Goal: Information Seeking & Learning: Find specific fact

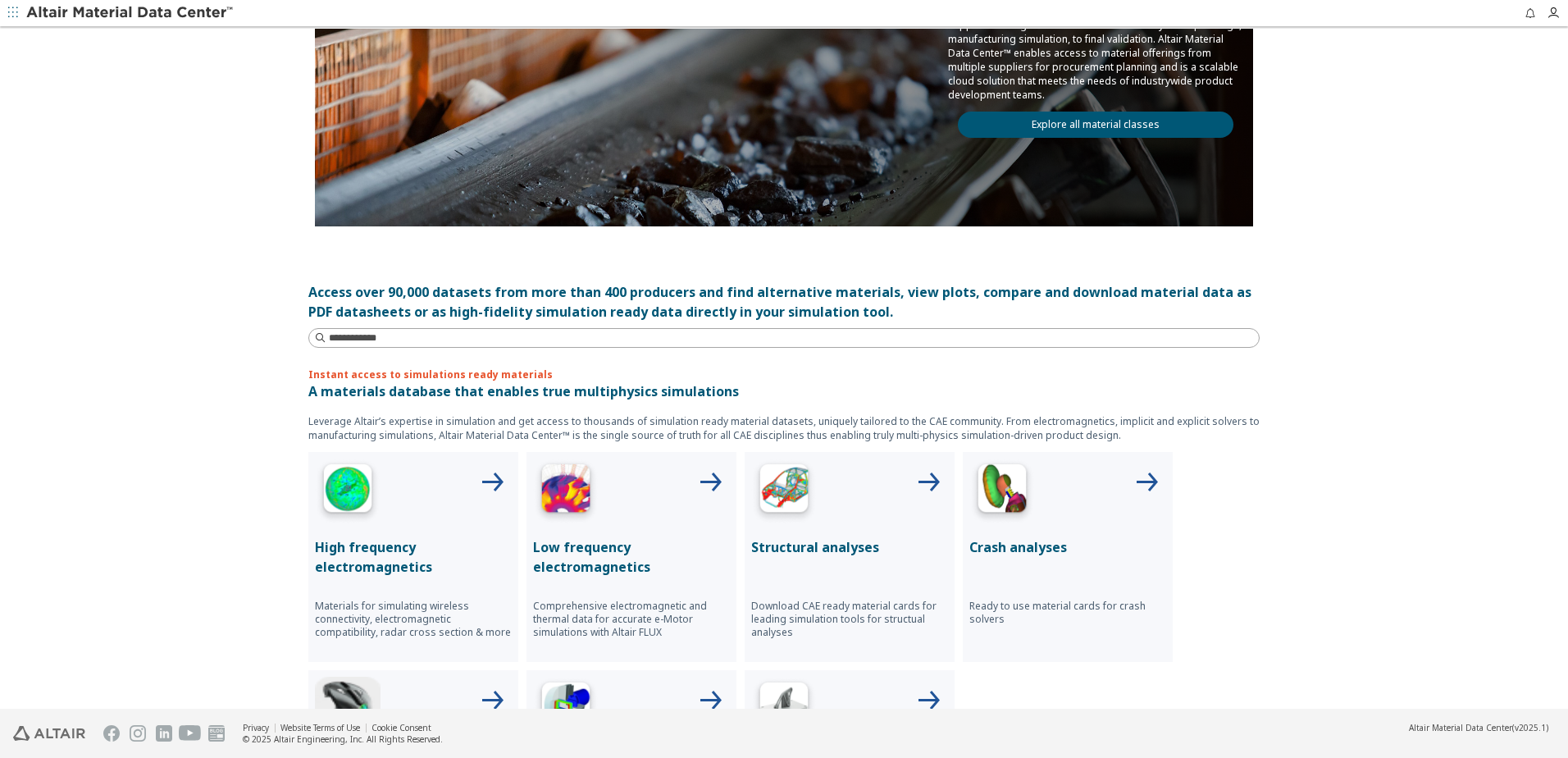
scroll to position [492, 0]
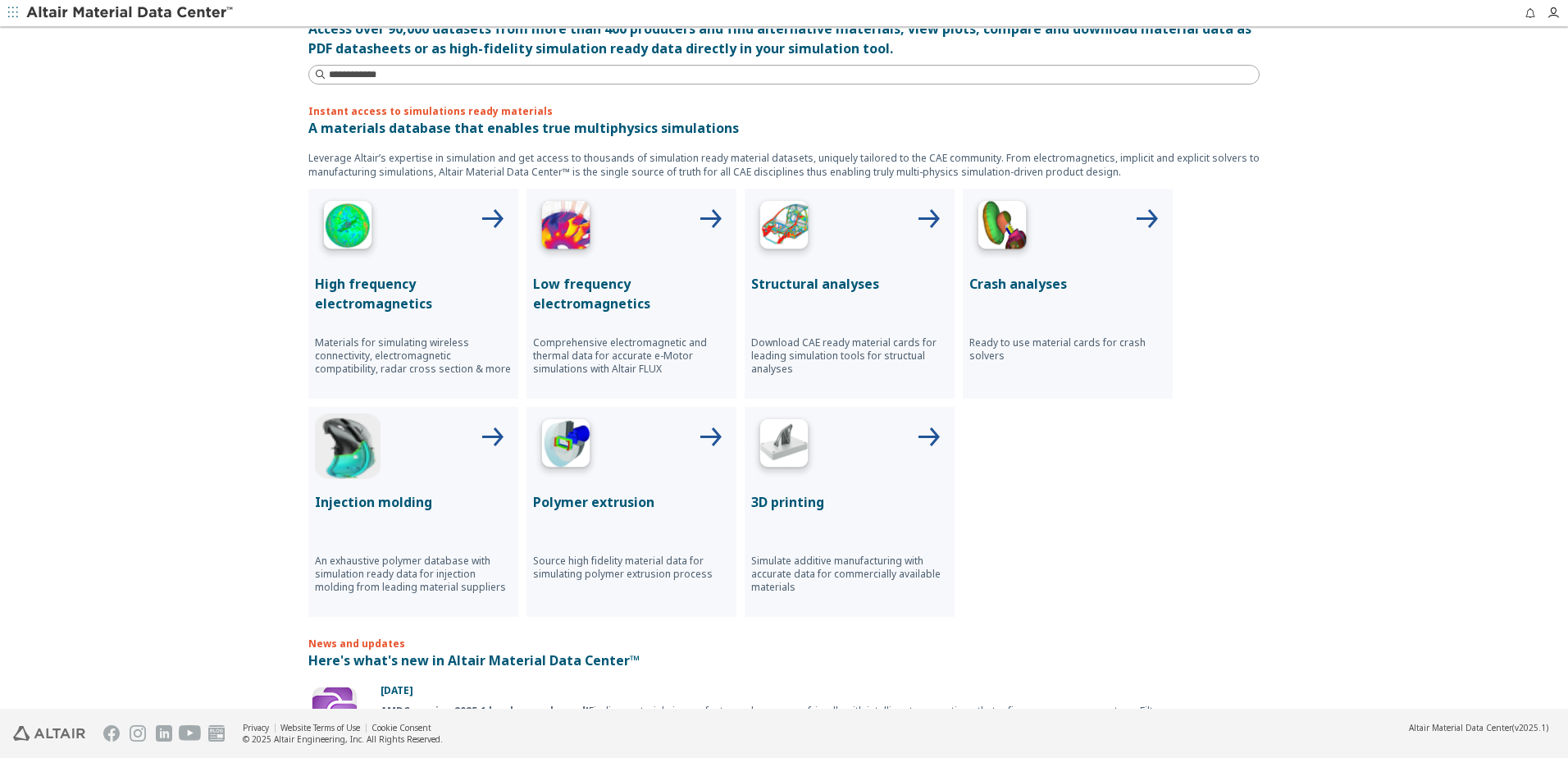
click at [617, 510] on p "Polymer extrusion" at bounding box center [631, 502] width 197 height 20
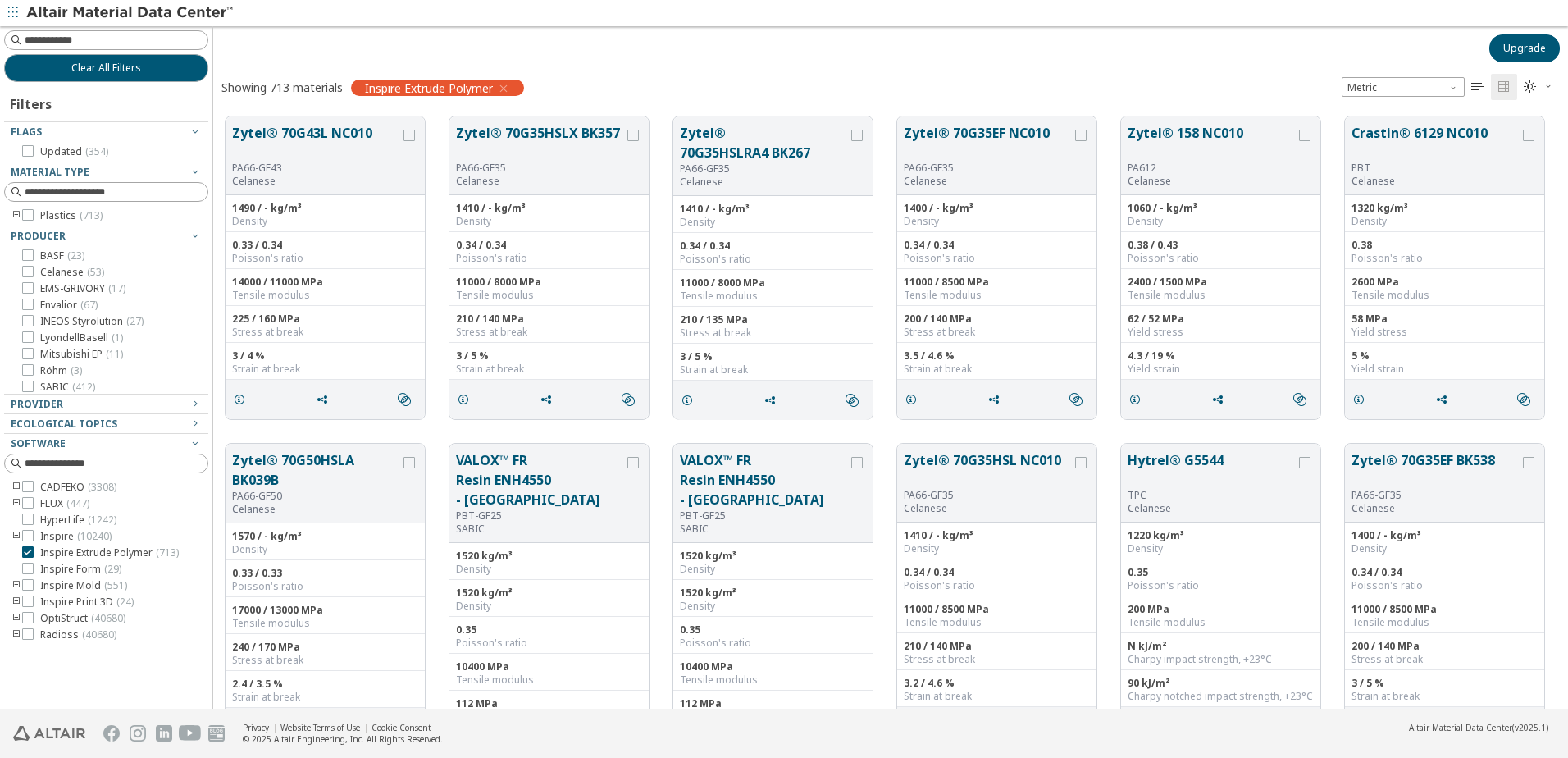
scroll to position [13, 13]
click at [82, 36] on input at bounding box center [116, 40] width 183 height 17
type input "**********"
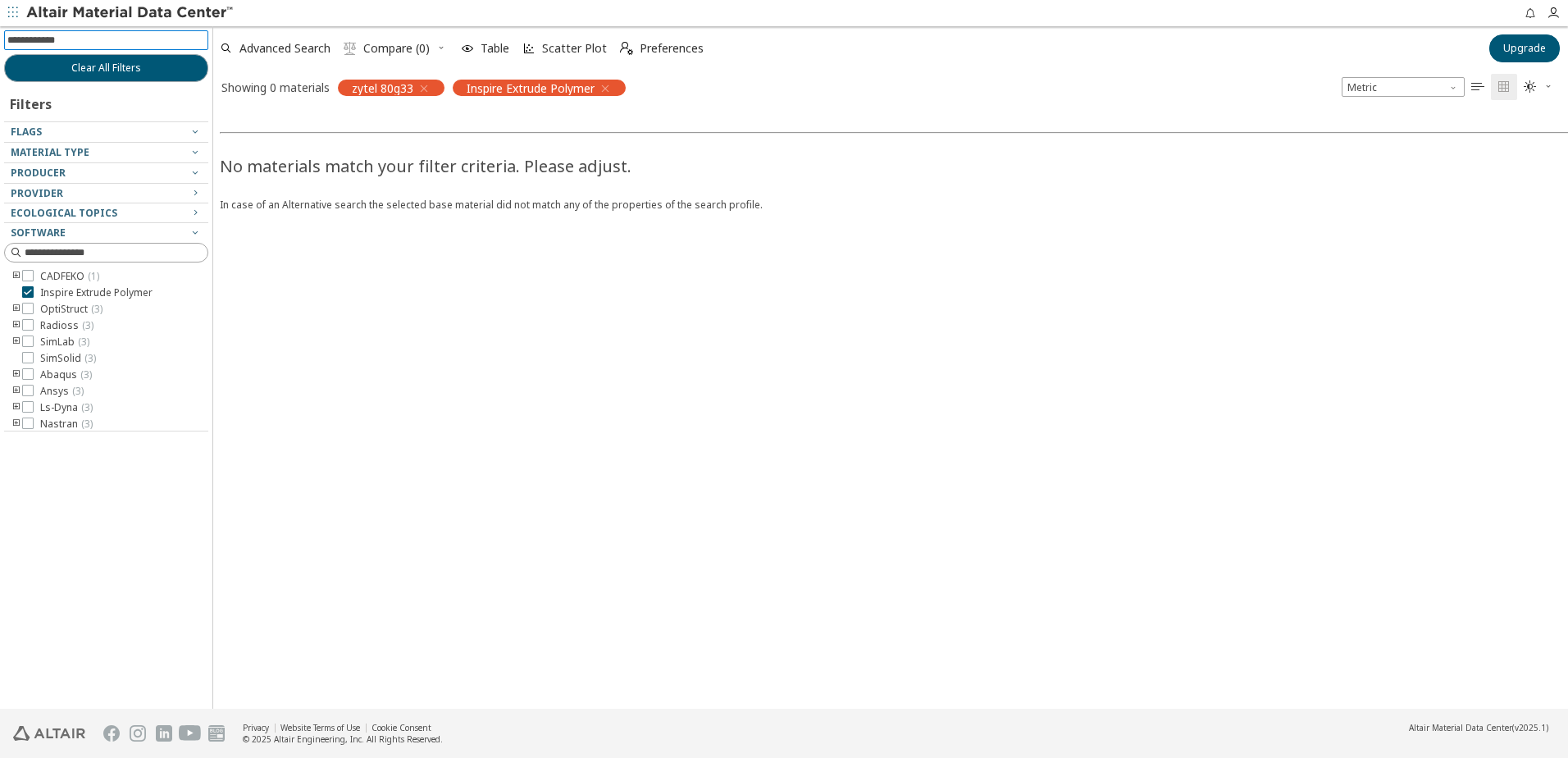
click at [28, 286] on div "CADFEKO ( 1 ) Inspire Extrude Polymer OptiStruct ( 3 ) Radioss ( 3 ) SimLab ( 3…" at bounding box center [106, 358] width 205 height 177
click at [30, 295] on icon at bounding box center [28, 293] width 12 height 12
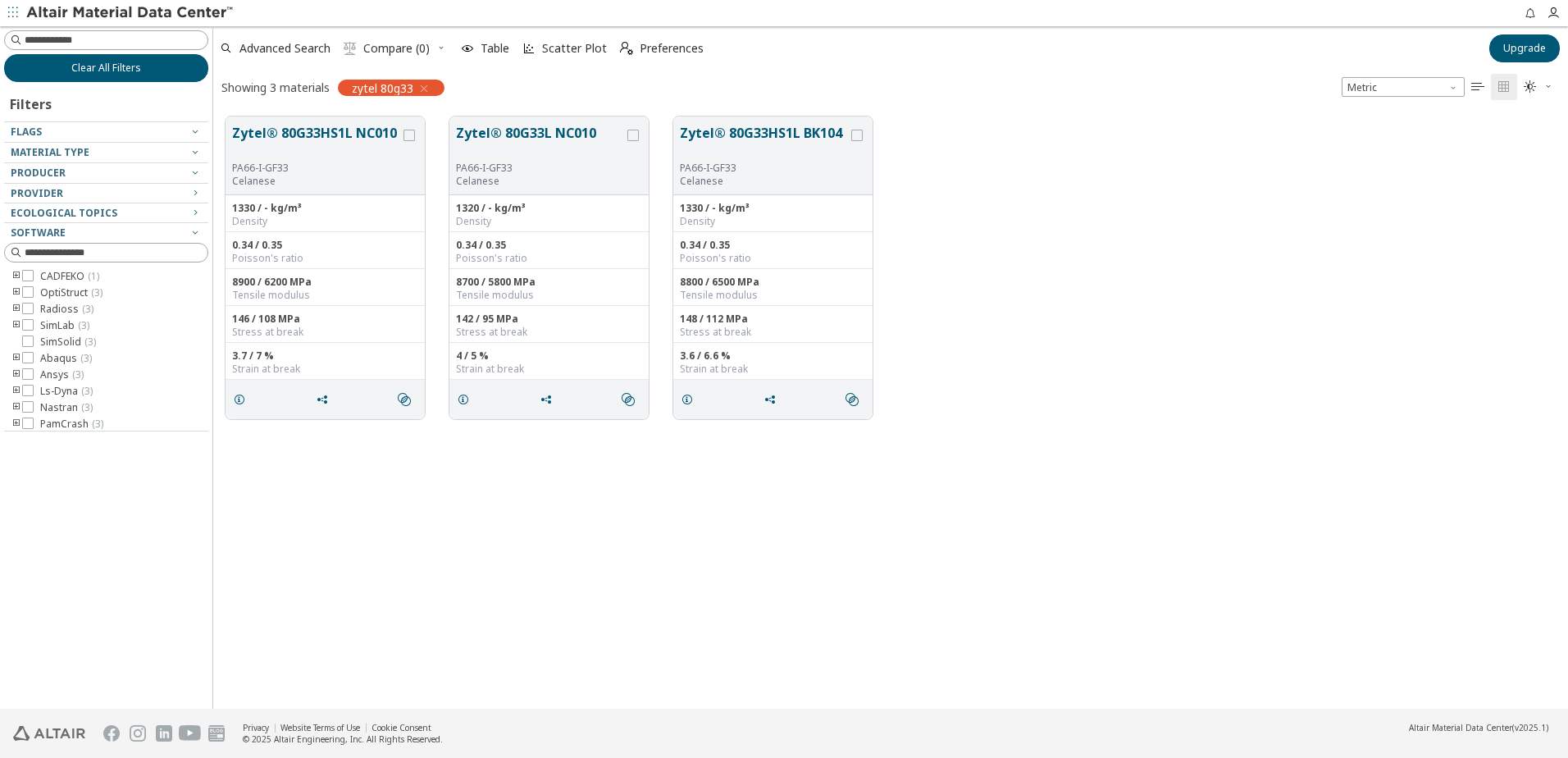
scroll to position [592, 1343]
click at [407, 395] on icon "" at bounding box center [404, 399] width 13 height 13
click at [389, 393] on div "" at bounding box center [325, 399] width 200 height 40
click at [408, 394] on icon "" at bounding box center [404, 399] width 13 height 13
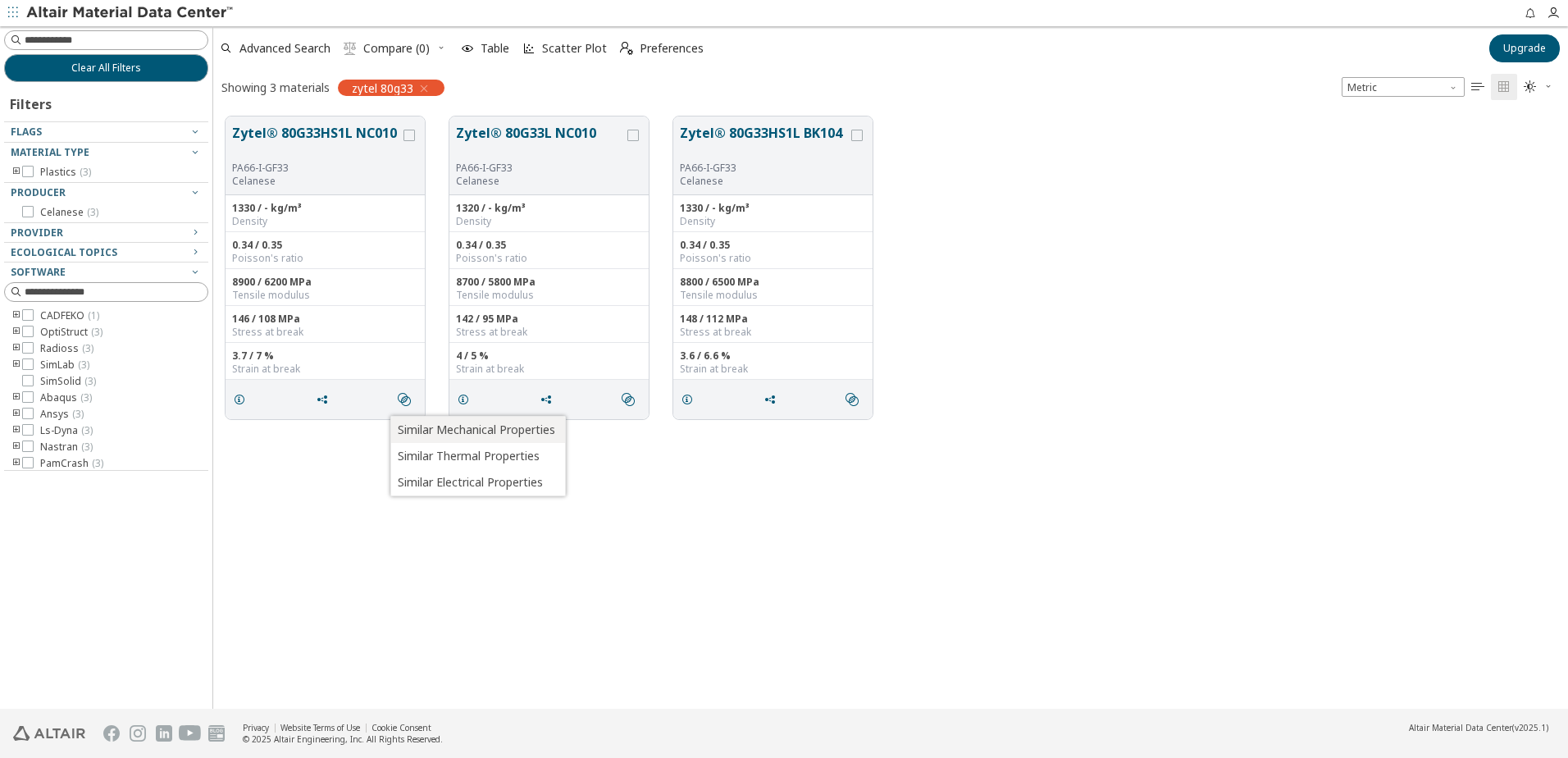
click at [440, 418] on span "Similar Mechanical Properties" at bounding box center [476, 430] width 157 height 27
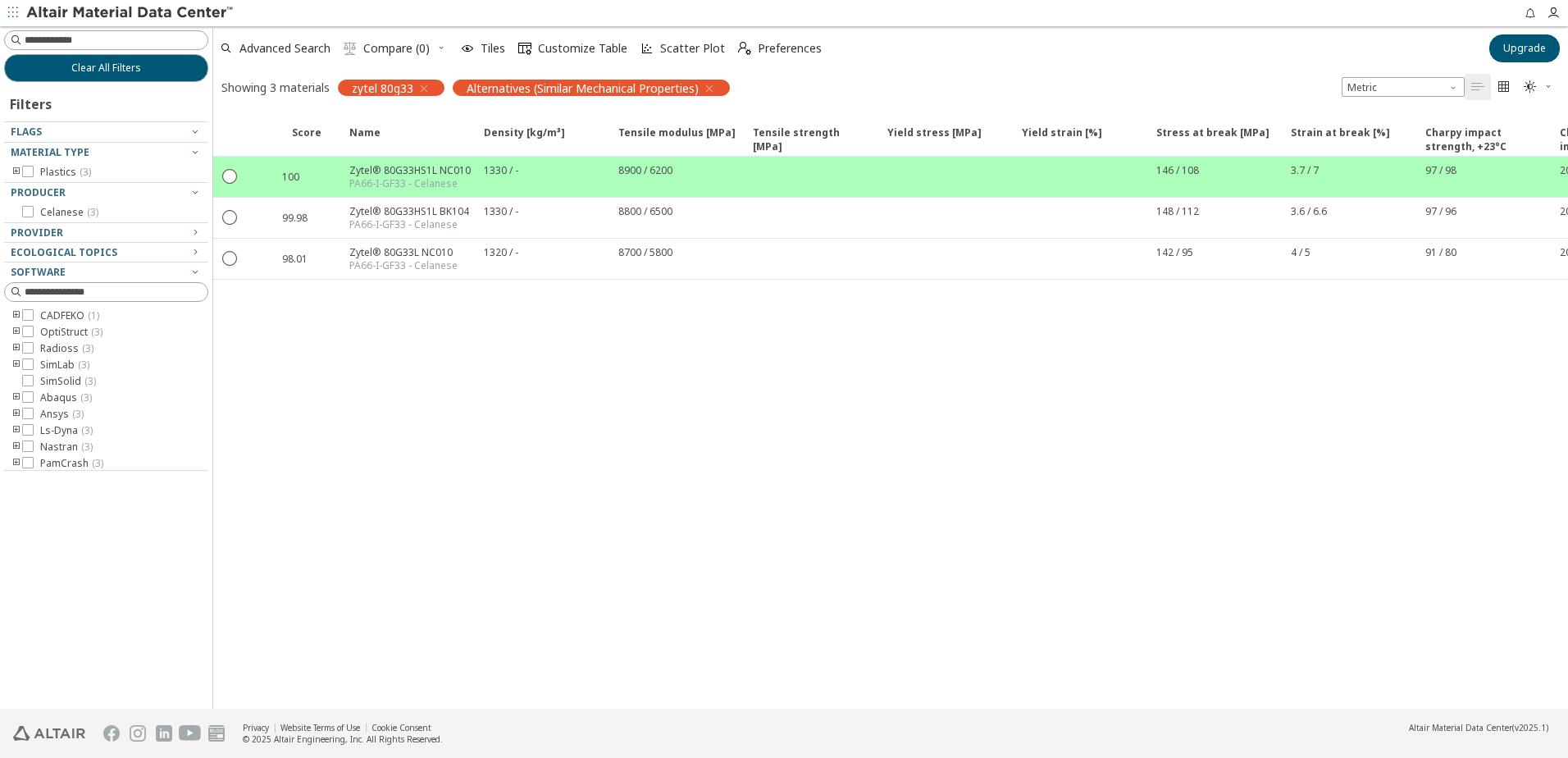
click at [709, 83] on icon "button" at bounding box center [709, 88] width 13 height 13
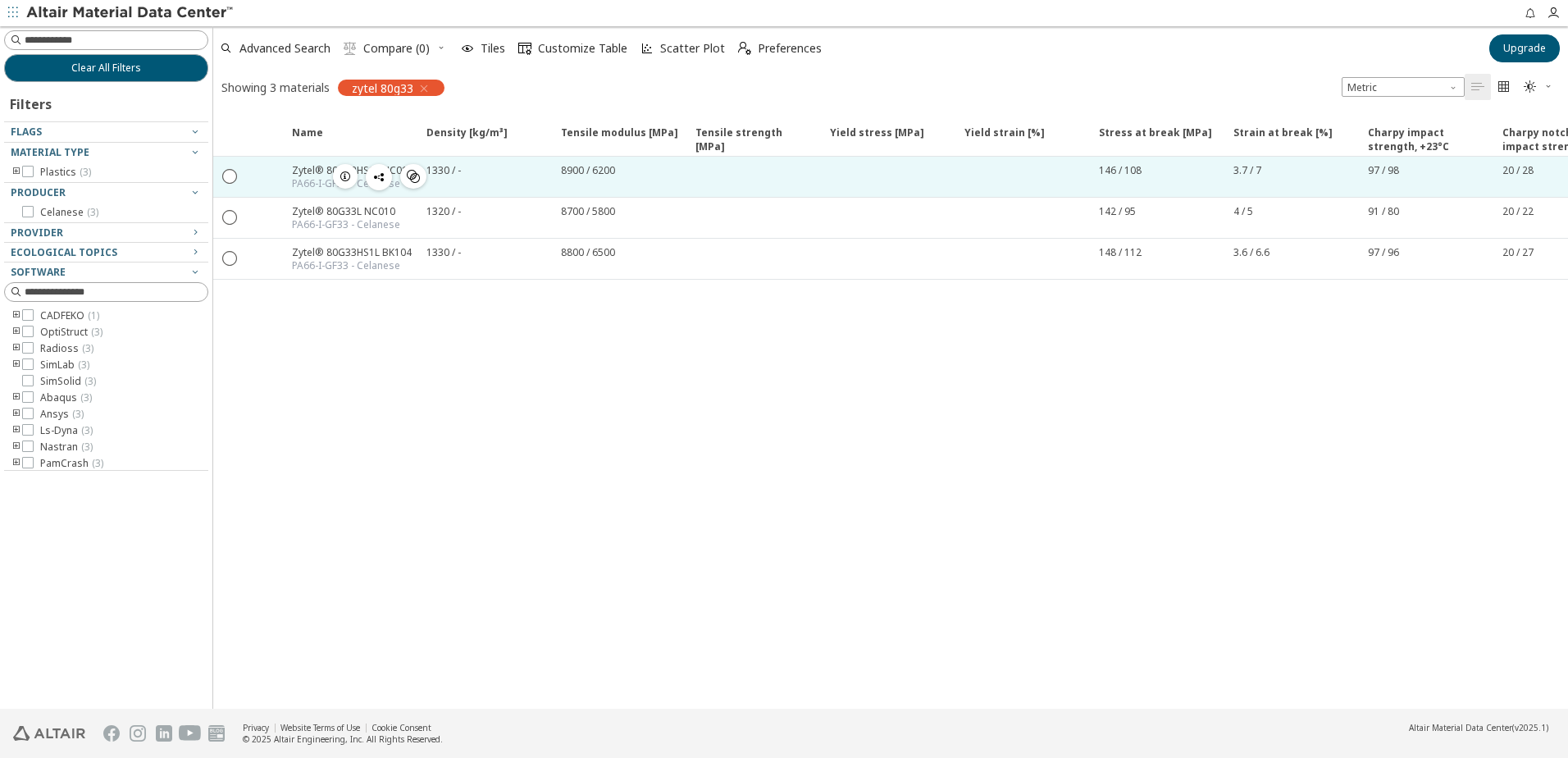
click at [320, 174] on div "Zytel® 80G33HS1L NC010" at bounding box center [353, 170] width 122 height 14
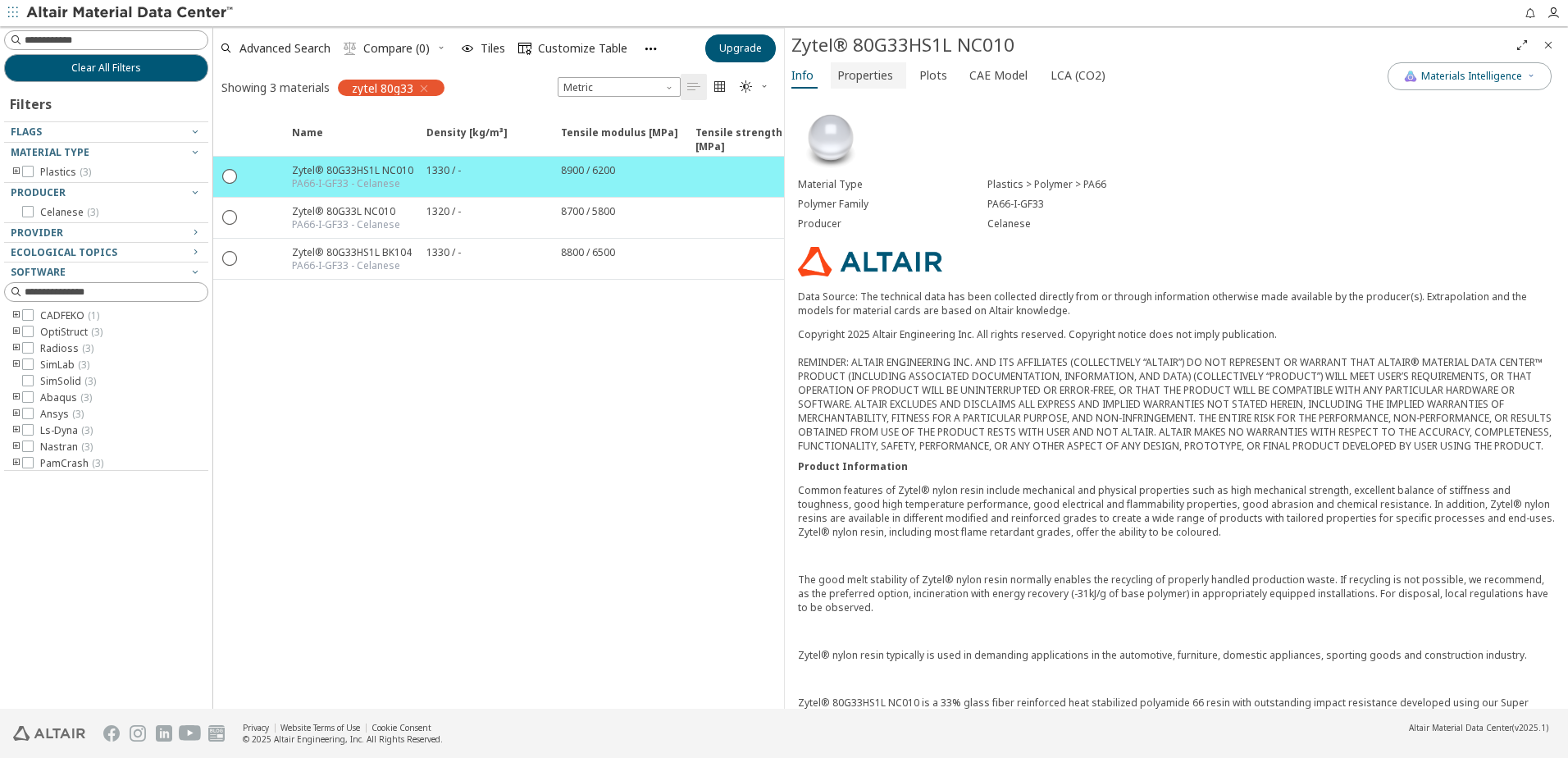
click at [873, 81] on span "Properties" at bounding box center [866, 75] width 55 height 27
